Goal: Task Accomplishment & Management: Manage account settings

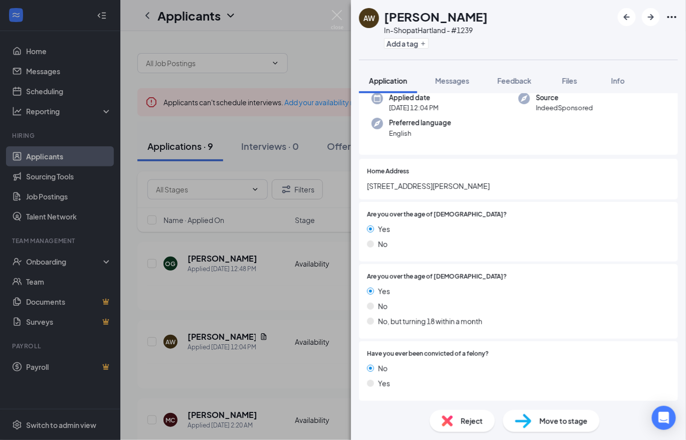
scroll to position [223, 0]
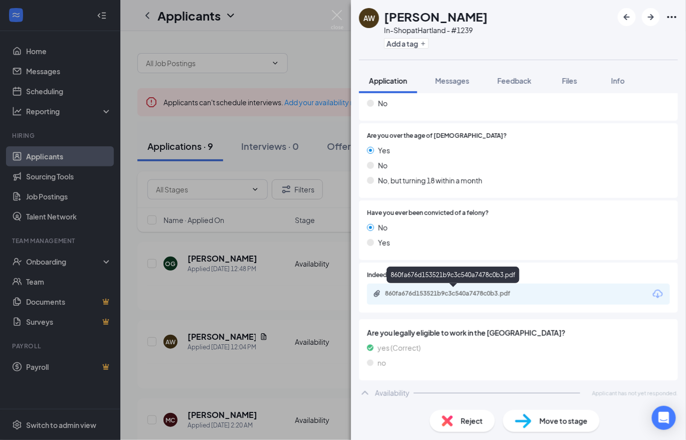
click at [492, 295] on div "860fa676d153521b9c3c540a7478c0b3.pdf" at bounding box center [455, 294] width 140 height 8
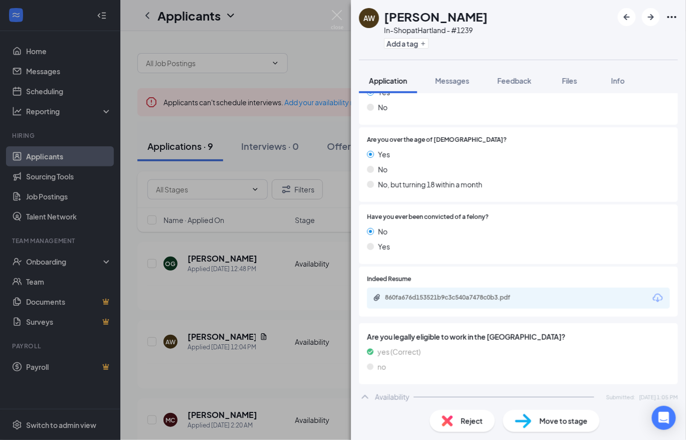
drag, startPoint x: 306, startPoint y: 80, endPoint x: 314, endPoint y: 167, distance: 87.1
click at [306, 80] on div "AW [PERSON_NAME] In-Shop at [GEOGRAPHIC_DATA] - #1239 Add a tag Application Mes…" at bounding box center [343, 220] width 686 height 440
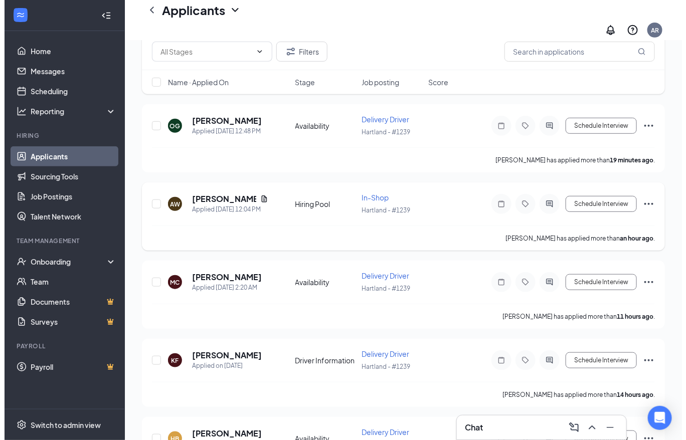
scroll to position [167, 0]
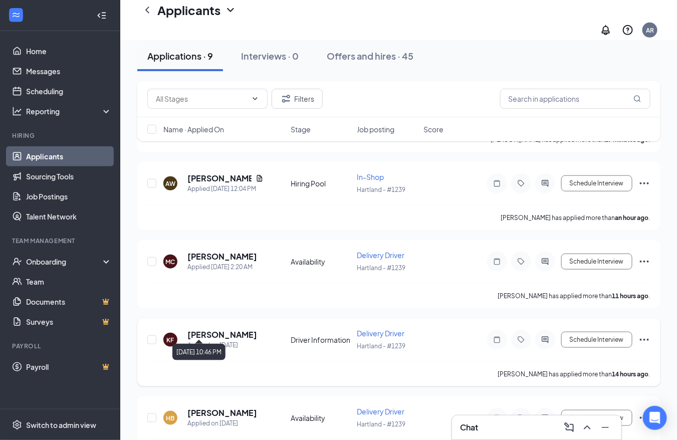
click at [209, 340] on div "Applied on [DATE]" at bounding box center [222, 345] width 70 height 10
click at [210, 329] on h5 "[PERSON_NAME]" at bounding box center [222, 334] width 70 height 11
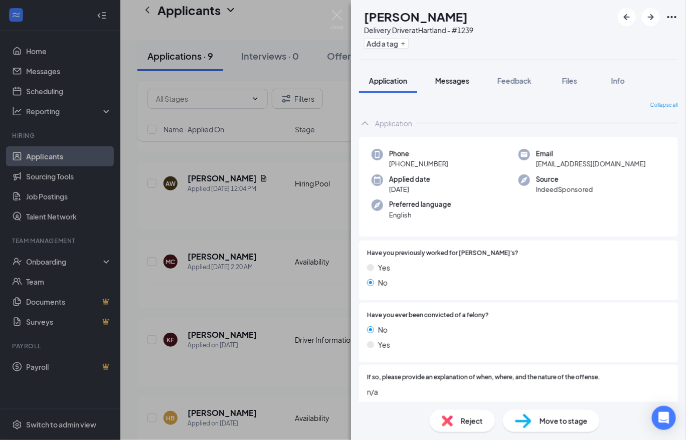
click at [462, 83] on span "Messages" at bounding box center [452, 80] width 34 height 9
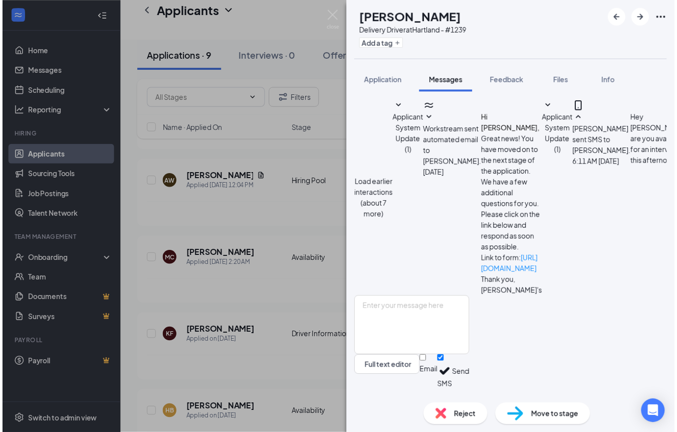
scroll to position [213, 0]
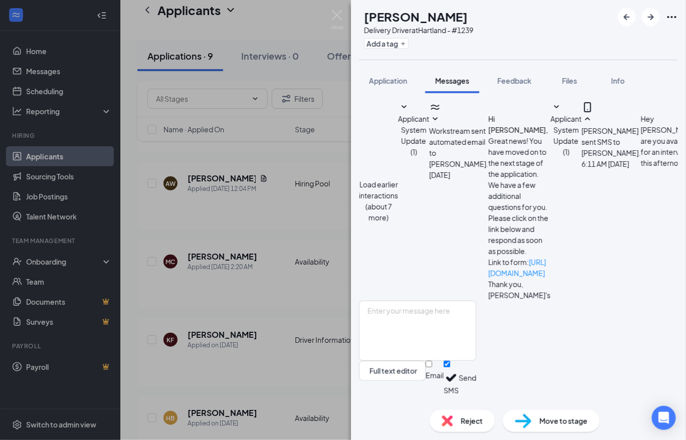
click at [257, 213] on div "KF [PERSON_NAME] Delivery Driver at [GEOGRAPHIC_DATA] - #1239 Add a tag Applica…" at bounding box center [343, 220] width 686 height 440
